Goal: Task Accomplishment & Management: Complete application form

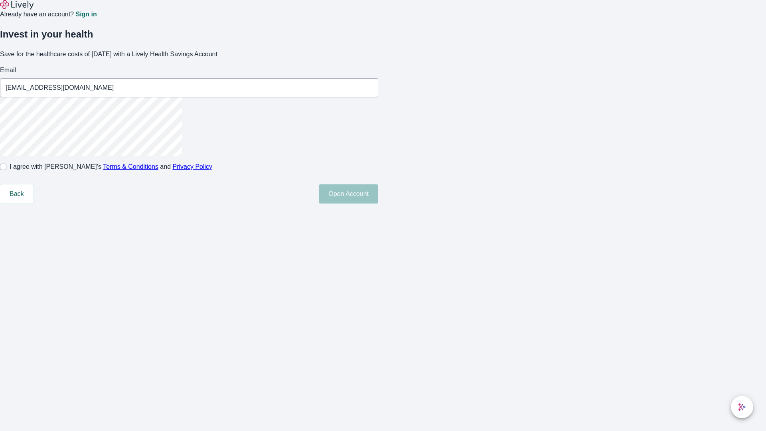
click at [6, 170] on input "I agree with Lively’s Terms & Conditions and Privacy Policy" at bounding box center [3, 167] width 6 height 6
checkbox input "true"
click at [378, 204] on button "Open Account" at bounding box center [348, 193] width 59 height 19
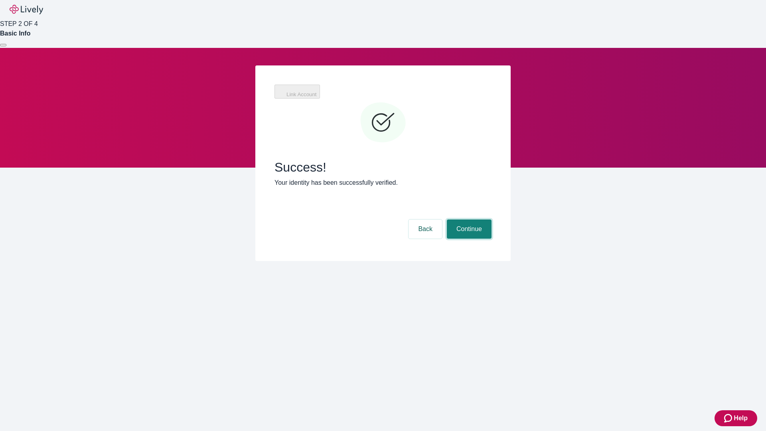
click at [492, 219] on button "Continue" at bounding box center [469, 228] width 45 height 19
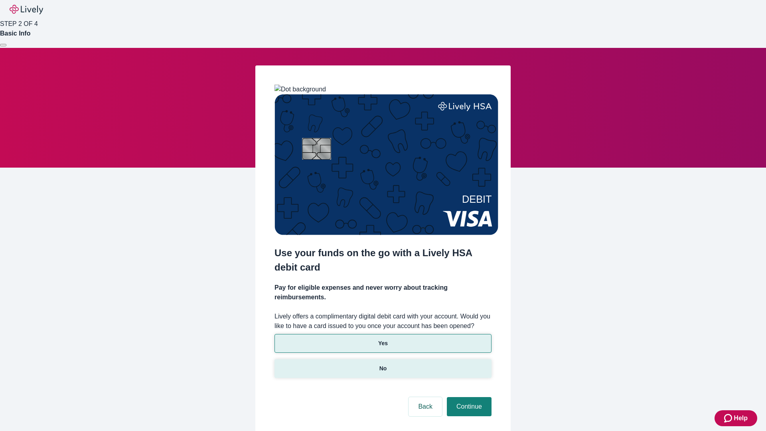
click at [383, 364] on p "No" at bounding box center [384, 368] width 8 height 8
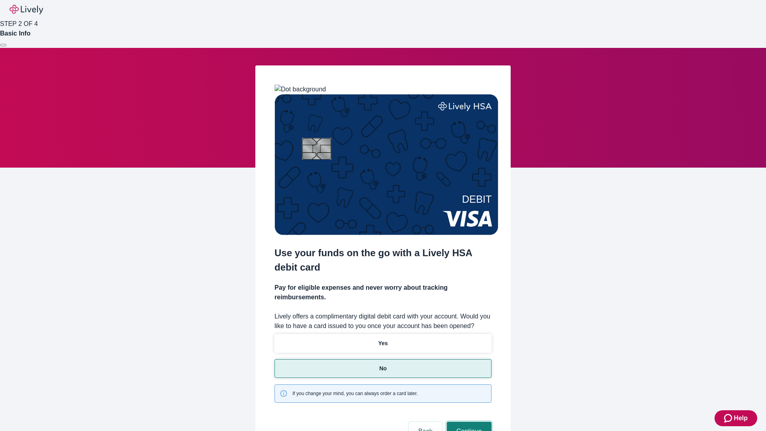
click at [468, 422] on button "Continue" at bounding box center [469, 431] width 45 height 19
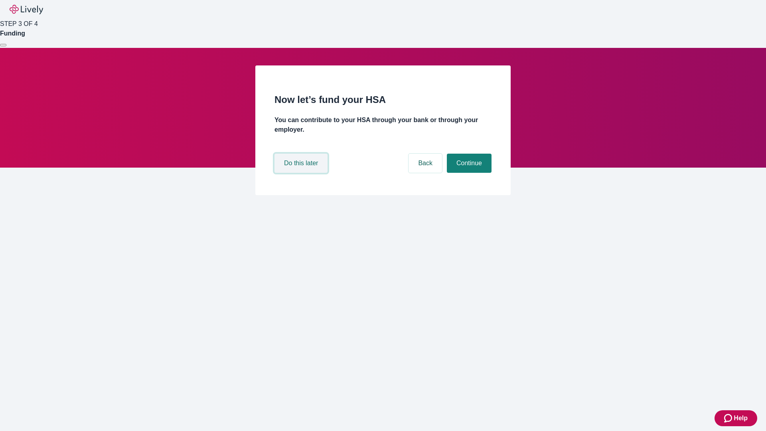
click at [302, 173] on button "Do this later" at bounding box center [301, 163] width 53 height 19
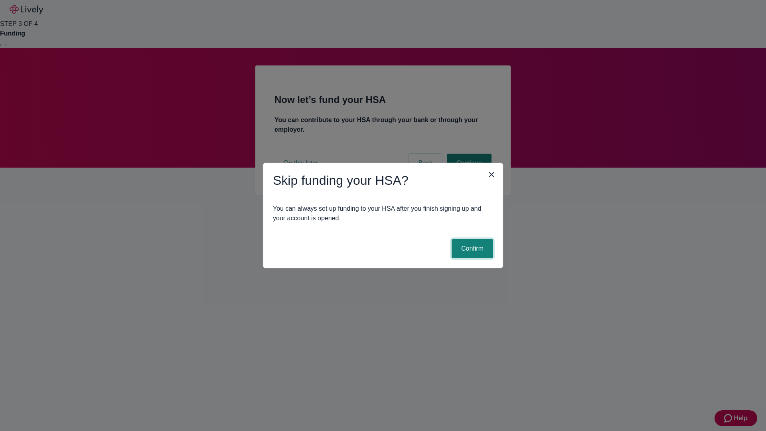
click at [471, 249] on button "Confirm" at bounding box center [473, 248] width 42 height 19
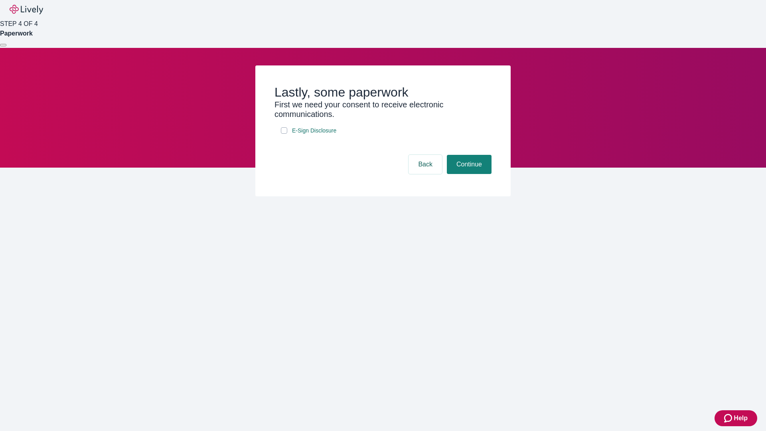
click at [284, 134] on input "E-Sign Disclosure" at bounding box center [284, 130] width 6 height 6
checkbox input "true"
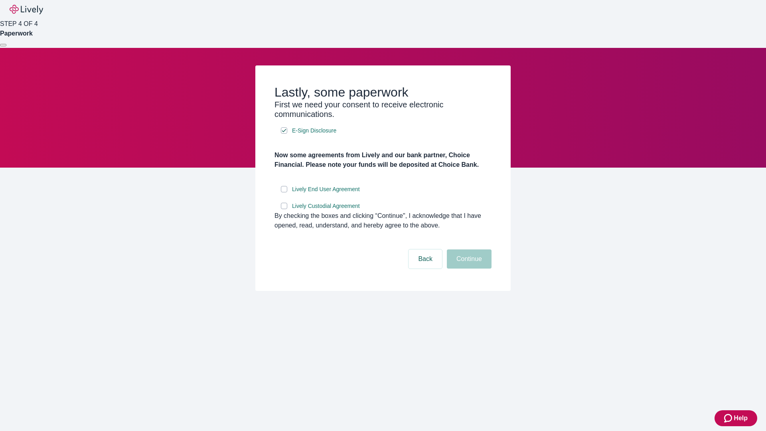
click at [284, 192] on input "Lively End User Agreement" at bounding box center [284, 189] width 6 height 6
checkbox input "true"
click at [284, 209] on input "Lively Custodial Agreement" at bounding box center [284, 206] width 6 height 6
checkbox input "true"
click at [468, 269] on button "Continue" at bounding box center [469, 258] width 45 height 19
